Goal: Information Seeking & Learning: Learn about a topic

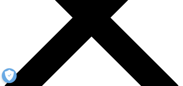
scroll to position [80, 0]
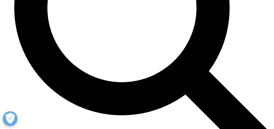
scroll to position [1612, 0]
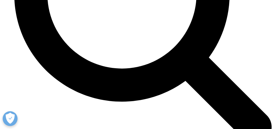
scroll to position [1629, 0]
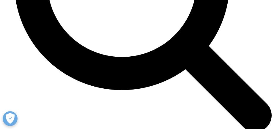
scroll to position [1641, 0]
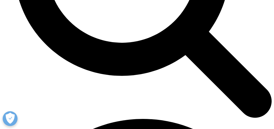
scroll to position [1665, 0]
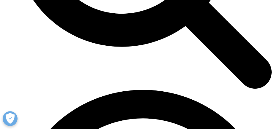
scroll to position [1686, 0]
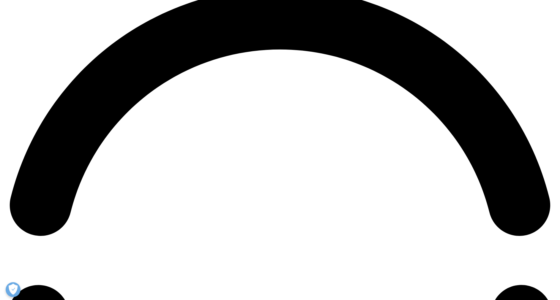
scroll to position [1030, 0]
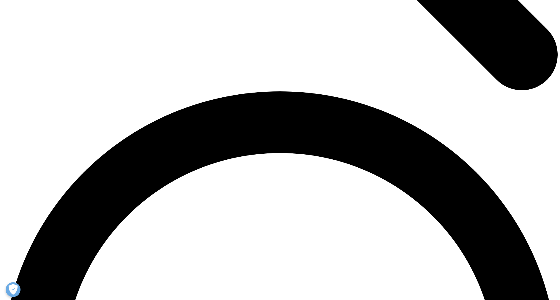
drag, startPoint x: 301, startPoint y: 213, endPoint x: 278, endPoint y: 209, distance: 23.5
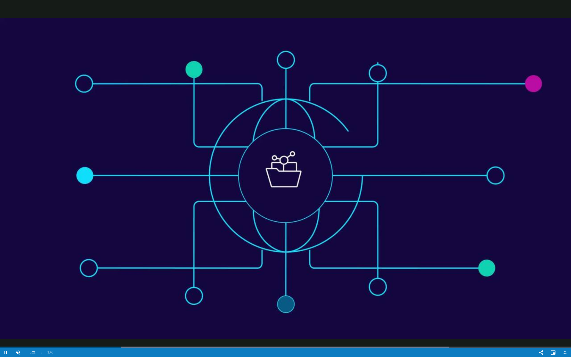
click at [182, 86] on video "Video Player" at bounding box center [285, 178] width 571 height 357
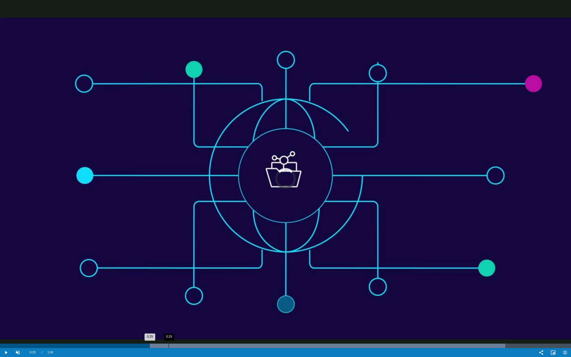
click at [169, 86] on div "Loaded : 88.48% 0:29 0:29" at bounding box center [285, 345] width 571 height 4
click at [182, 86] on div "Progress Bar" at bounding box center [337, 345] width 448 height 4
click at [182, 86] on div "0:46" at bounding box center [260, 345] width 0 height 4
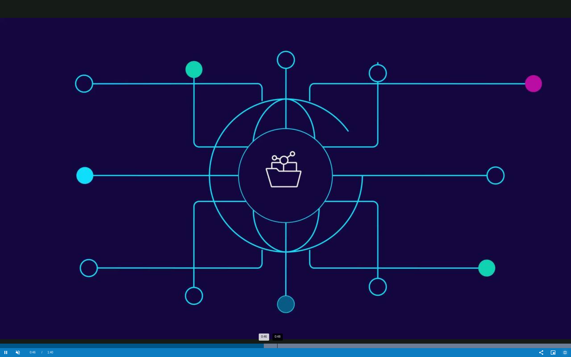
click at [182, 86] on div "Progress Bar" at bounding box center [341, 345] width 457 height 4
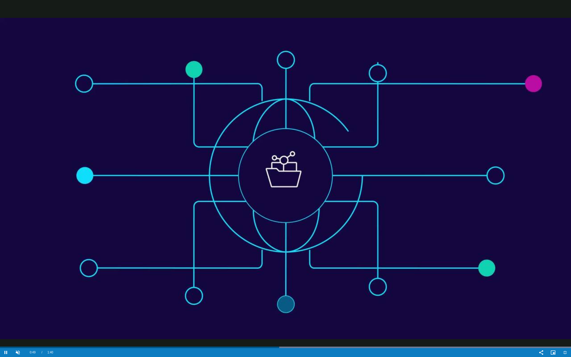
click at [182, 86] on video "Video Player" at bounding box center [285, 178] width 571 height 357
click at [182, 86] on div "Video Player" at bounding box center [295, 352] width 479 height 9
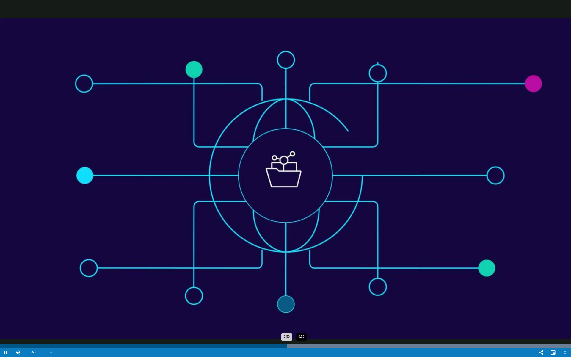
click at [182, 86] on div "0:53" at bounding box center [301, 345] width 0 height 4
click at [182, 86] on div "Progress Bar" at bounding box center [341, 345] width 457 height 4
click at [182, 86] on div "Loaded : 100.00% 0:56 0:56" at bounding box center [285, 345] width 571 height 4
click at [182, 86] on div "Loaded : 100.00% 0:59 0:59" at bounding box center [285, 345] width 571 height 4
click at [182, 86] on div "Progress Bar" at bounding box center [341, 345] width 457 height 4
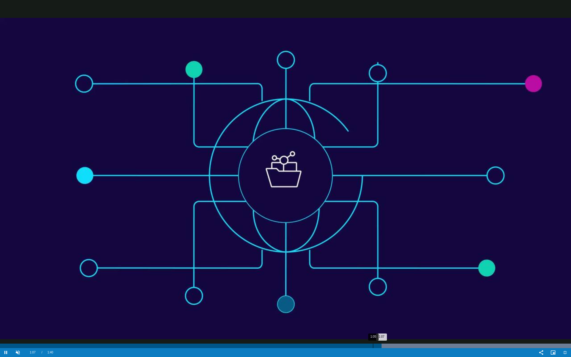
click at [182, 86] on div "1:05" at bounding box center [373, 345] width 0 height 4
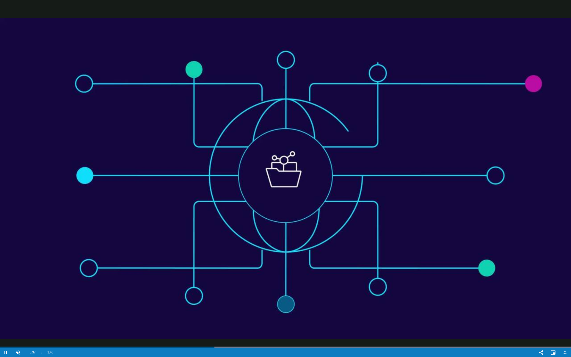
click at [182, 86] on video "Video Player" at bounding box center [285, 178] width 571 height 357
click at [31, 86] on div "51%" at bounding box center [30, 352] width 15 height 9
click at [26, 86] on div "12%" at bounding box center [30, 352] width 15 height 9
click at [29, 86] on div "37%" at bounding box center [30, 352] width 15 height 9
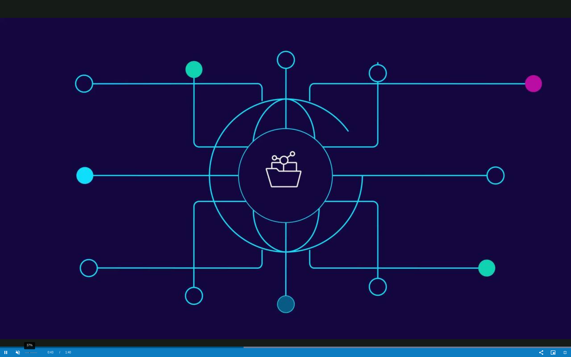
click at [29, 86] on div "37%" at bounding box center [30, 352] width 15 height 9
drag, startPoint x: 29, startPoint y: 351, endPoint x: 17, endPoint y: 352, distance: 12.2
click at [17, 86] on span "Video Player" at bounding box center [18, 352] width 12 height 0
click at [30, 86] on div "44%" at bounding box center [30, 352] width 0 height 1
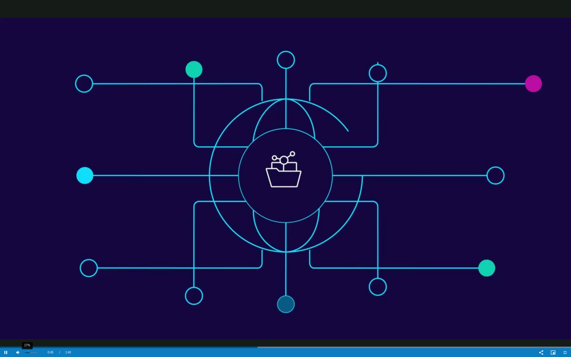
click at [26, 86] on div "17%" at bounding box center [30, 352] width 15 height 9
click at [29, 86] on div "29%" at bounding box center [29, 352] width 0 height 1
click at [27, 86] on div "15%" at bounding box center [27, 352] width 0 height 1
click at [26, 86] on div "12%" at bounding box center [26, 352] width 0 height 1
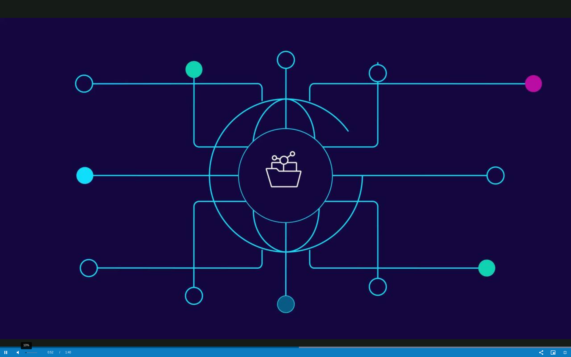
click at [26, 86] on div "10%" at bounding box center [30, 352] width 15 height 9
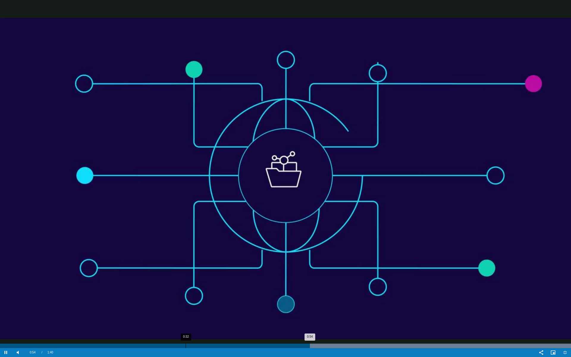
click at [182, 86] on div "0:32" at bounding box center [185, 345] width 0 height 4
click at [156, 86] on div "Loaded : 100.00% 0:27 0:27" at bounding box center [285, 345] width 571 height 4
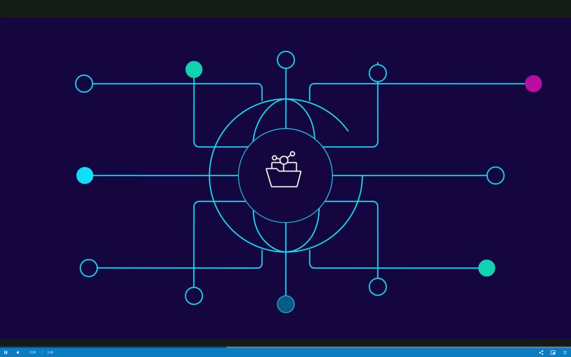
click at [182, 86] on video "Video Player" at bounding box center [285, 178] width 571 height 357
click at [182, 86] on span "Video Player" at bounding box center [565, 352] width 12 height 0
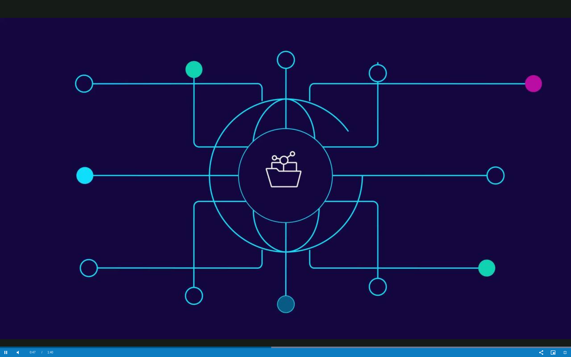
click at [182, 86] on video "Video Player" at bounding box center [285, 178] width 571 height 357
click at [182, 86] on span "Video Player" at bounding box center [565, 352] width 12 height 0
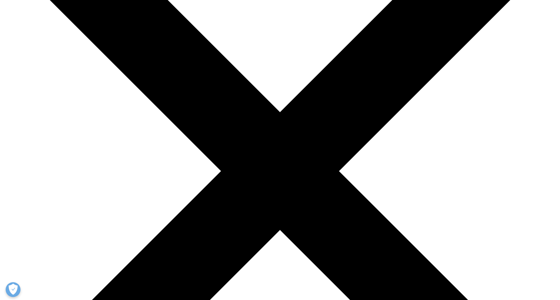
scroll to position [0, 0]
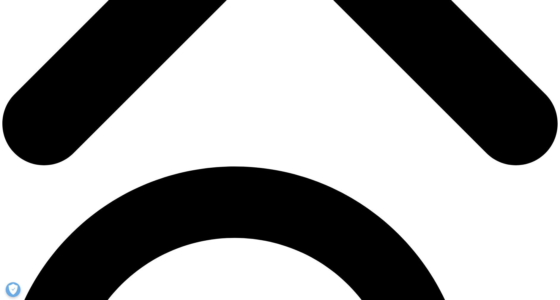
scroll to position [398, 0]
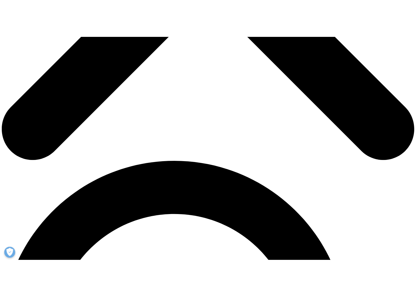
scroll to position [418, 0]
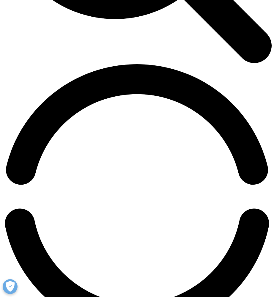
scroll to position [488, 0]
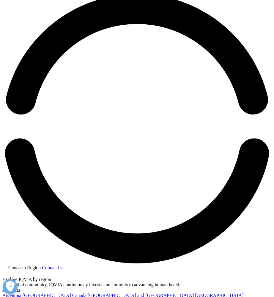
scroll to position [562, 0]
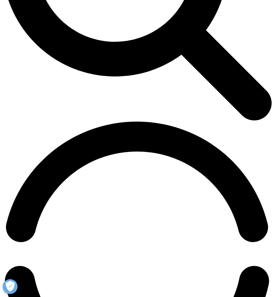
scroll to position [427, 0]
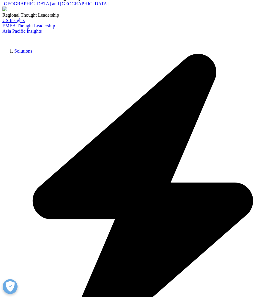
scroll to position [900, 0]
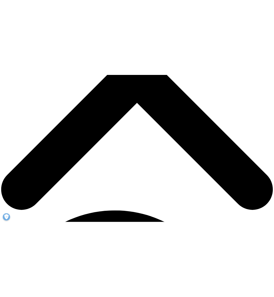
scroll to position [383, 0]
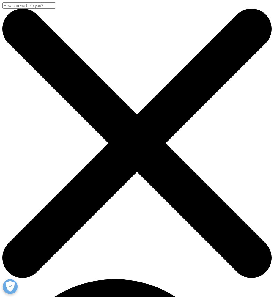
scroll to position [188, 0]
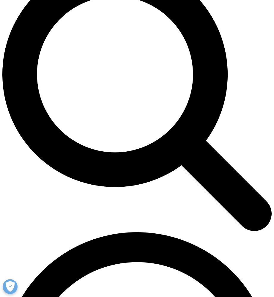
scroll to position [317, 0]
